Goal: Check status: Check status

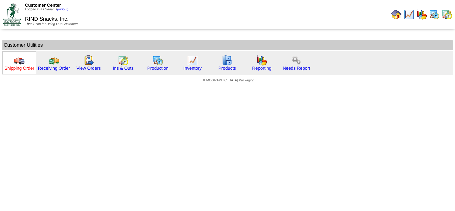
click at [30, 66] on link "Shipping Order" at bounding box center [19, 68] width 30 height 5
click at [85, 69] on link "View Orders" at bounding box center [88, 68] width 24 height 5
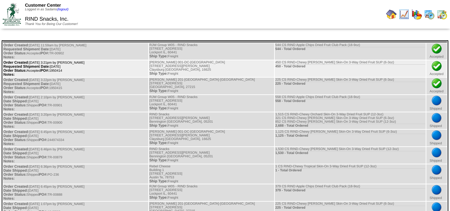
click at [61, 71] on td "Order Created: 10/03/2025 at 3:21pm by Sadams Requested Shipment Date: 10/06/20…" at bounding box center [75, 68] width 145 height 17
copy td "1950414"
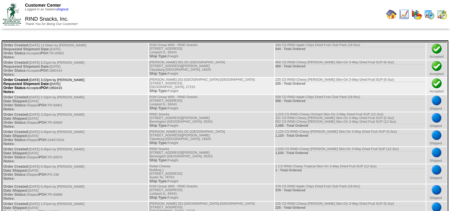
click at [61, 89] on td "Order Created: 10/03/2025 at 3:22pm by Sadams Requested Shipment Date: 10/06/20…" at bounding box center [75, 86] width 145 height 17
copy td "1950415"
